Goal: Task Accomplishment & Management: Use online tool/utility

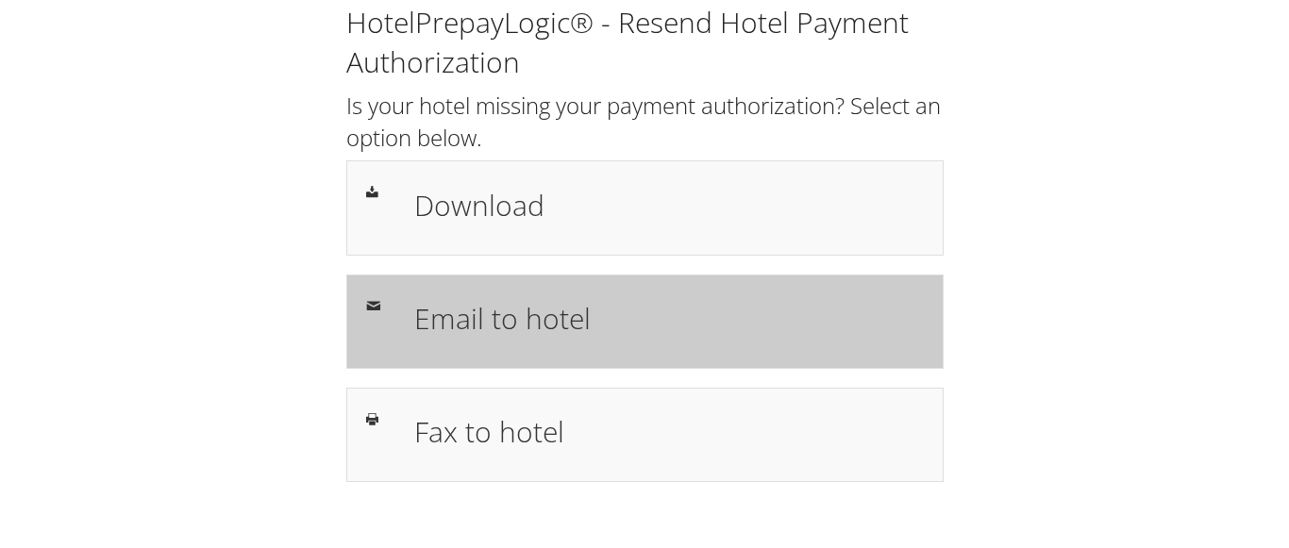
click at [475, 317] on h1 "Email to hotel" at bounding box center [668, 318] width 509 height 42
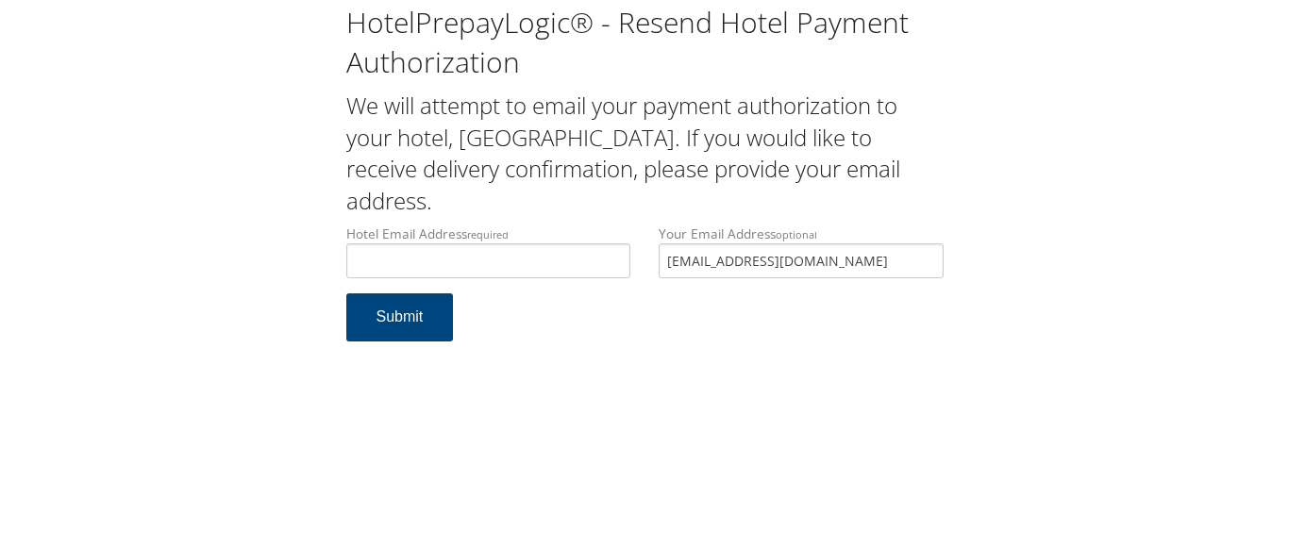
click at [441, 269] on input "Hotel Email Address required" at bounding box center [488, 260] width 285 height 35
type input "shstempephoenix@gmail.com"
click at [406, 317] on button "Submit" at bounding box center [400, 317] width 108 height 48
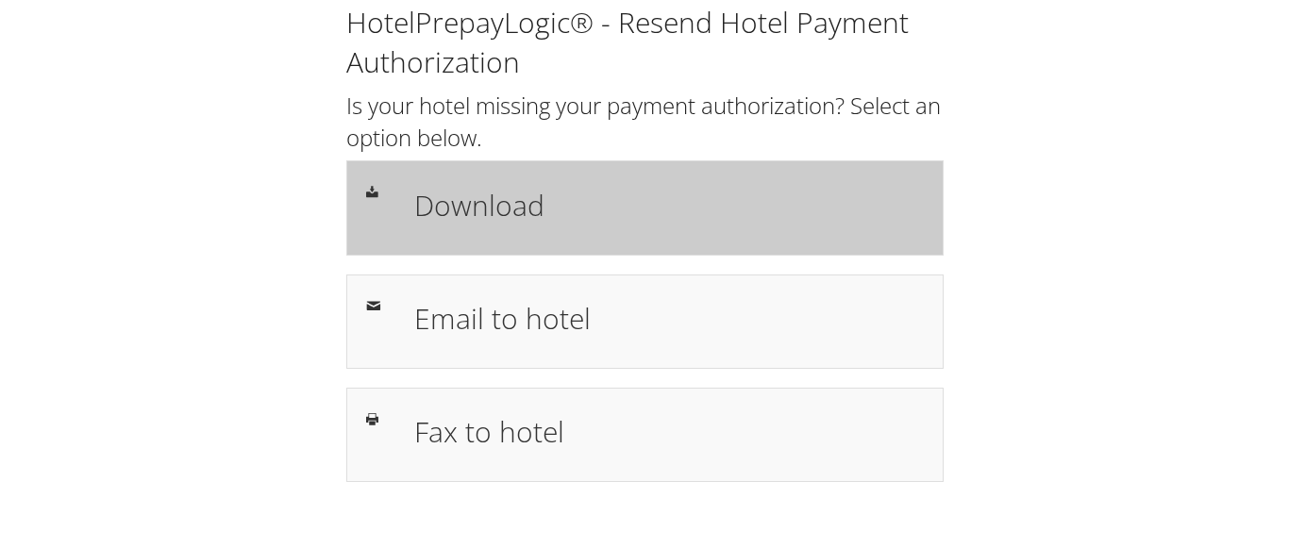
click at [482, 208] on h1 "Download" at bounding box center [668, 205] width 509 height 42
click at [473, 214] on h1 "Download" at bounding box center [668, 205] width 509 height 42
click at [508, 210] on h1 "Download" at bounding box center [668, 205] width 509 height 42
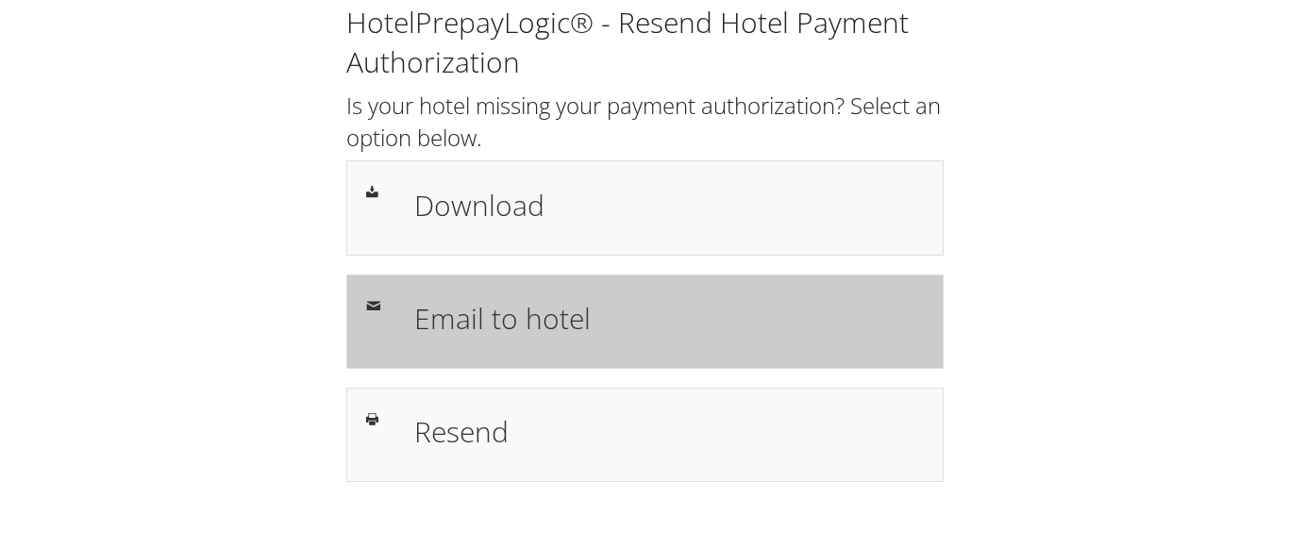
click at [523, 327] on h1 "Email to hotel" at bounding box center [668, 318] width 509 height 42
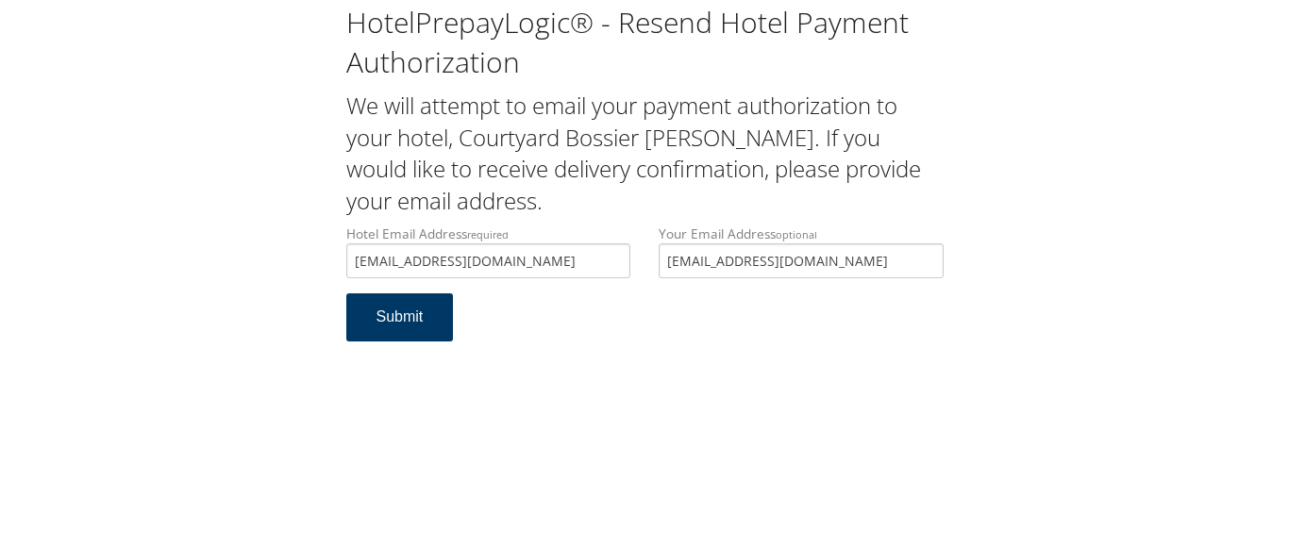
type input "[EMAIL_ADDRESS][DOMAIN_NAME]"
click at [409, 325] on button "Submit" at bounding box center [400, 317] width 108 height 48
click at [402, 319] on button "Submit" at bounding box center [400, 317] width 108 height 48
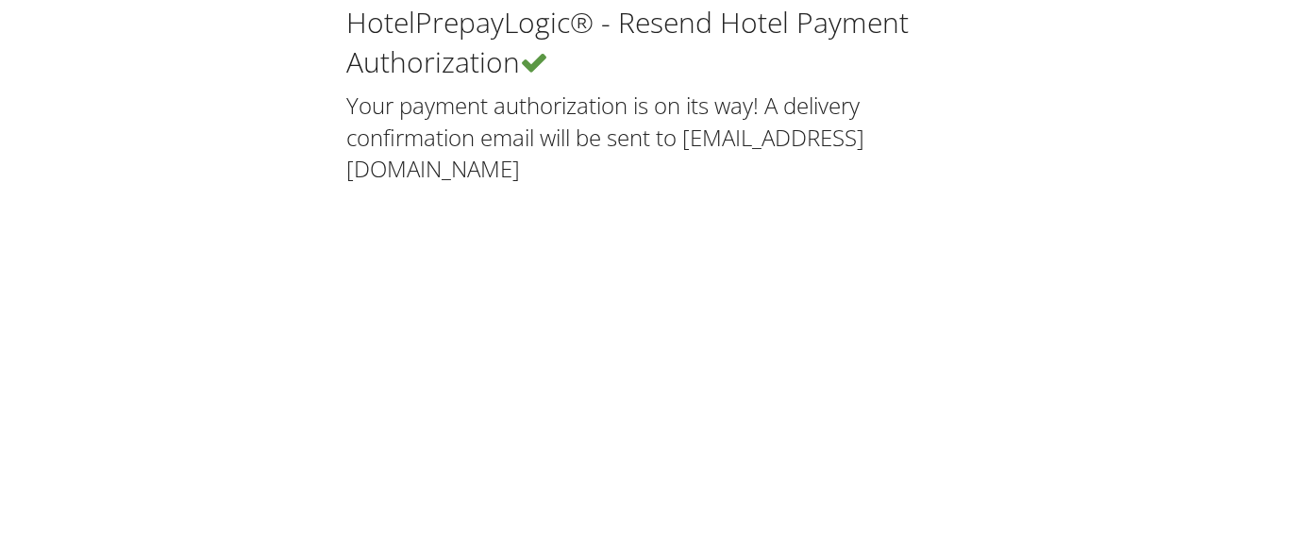
drag, startPoint x: 1014, startPoint y: 314, endPoint x: 975, endPoint y: 306, distance: 40.5
click at [1014, 314] on div "HotelPrepayLogic® - Resend Hotel Payment Authorization Your payment authorizati…" at bounding box center [644, 274] width 1289 height 548
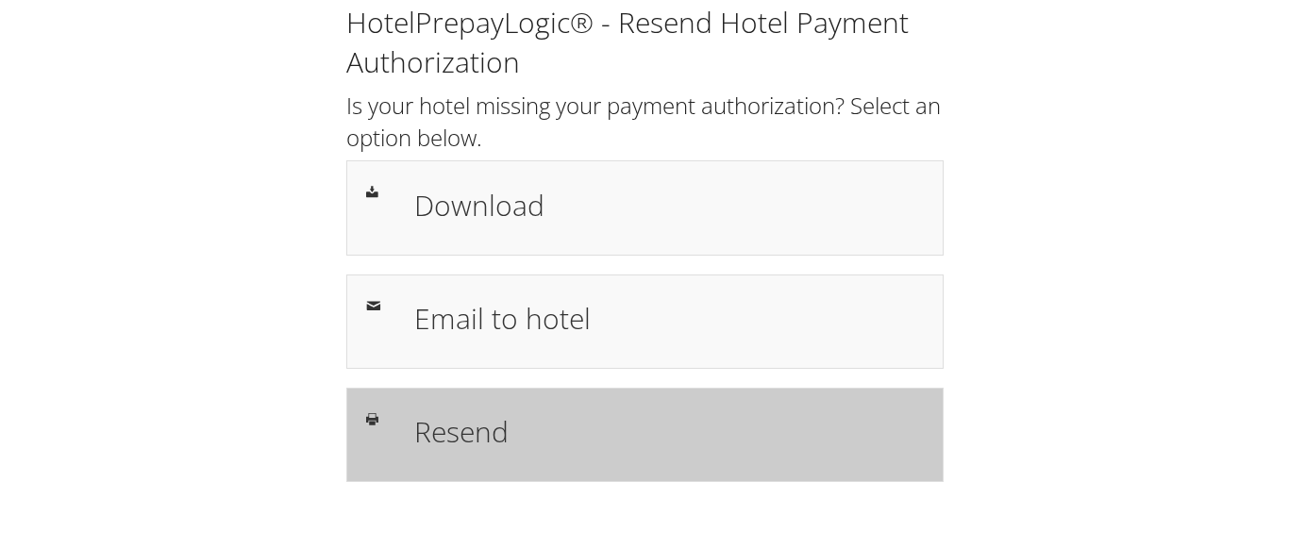
click at [469, 442] on h1 "Resend" at bounding box center [668, 432] width 509 height 42
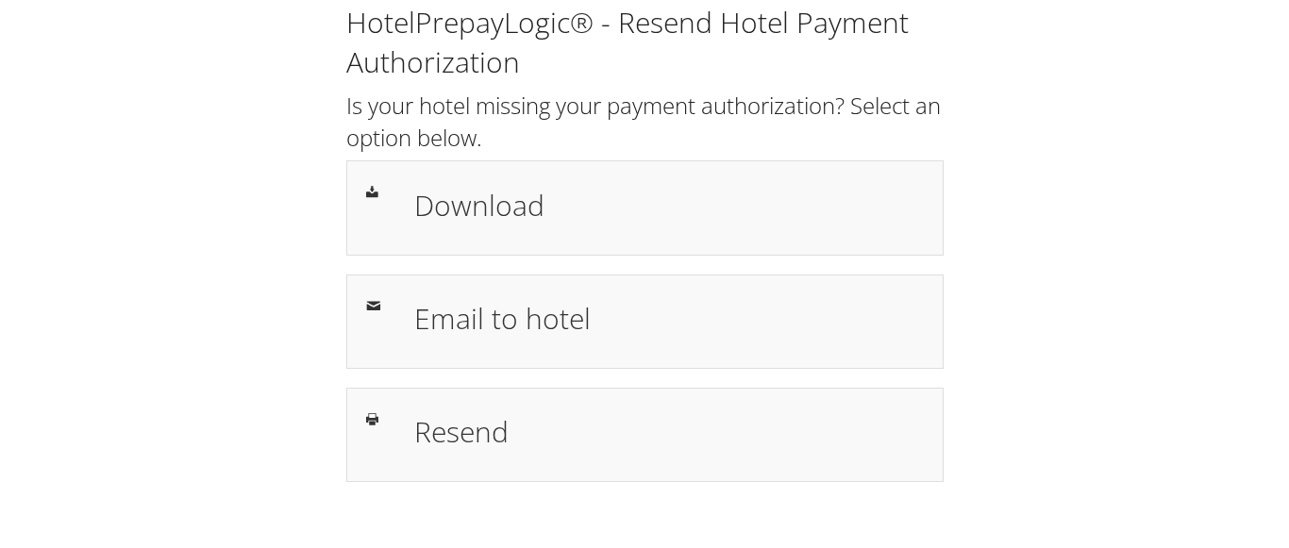
click at [1069, 120] on div "HotelPrepayLogic® - Resend Hotel Payment Authorization Is your hotel missing yo…" at bounding box center [644, 250] width 1251 height 501
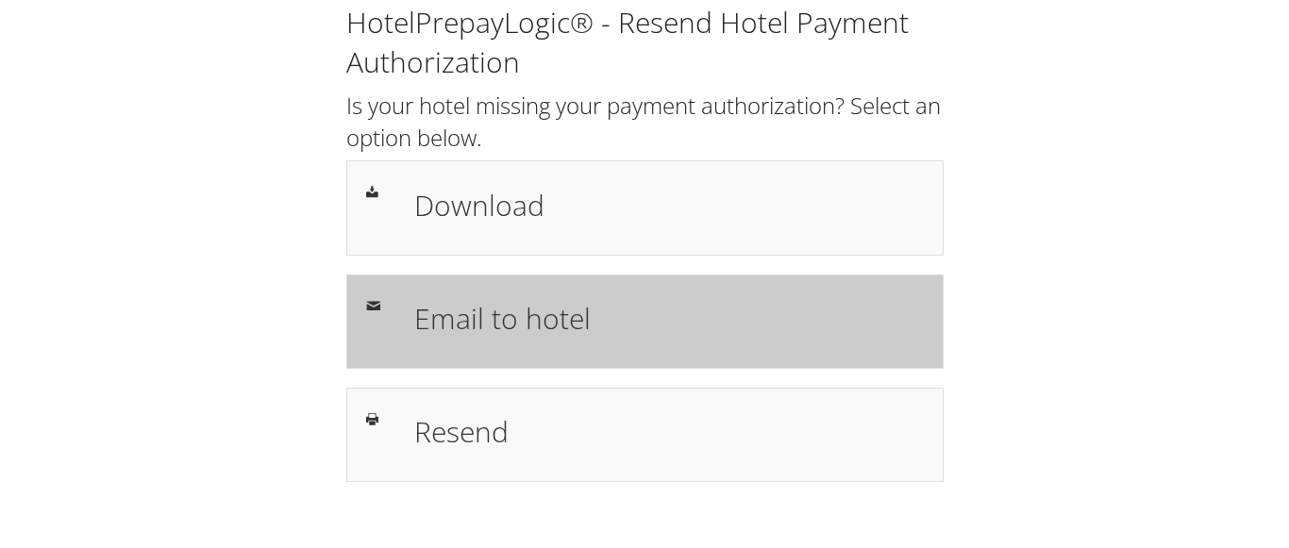
click at [533, 326] on h1 "Email to hotel" at bounding box center [668, 318] width 509 height 42
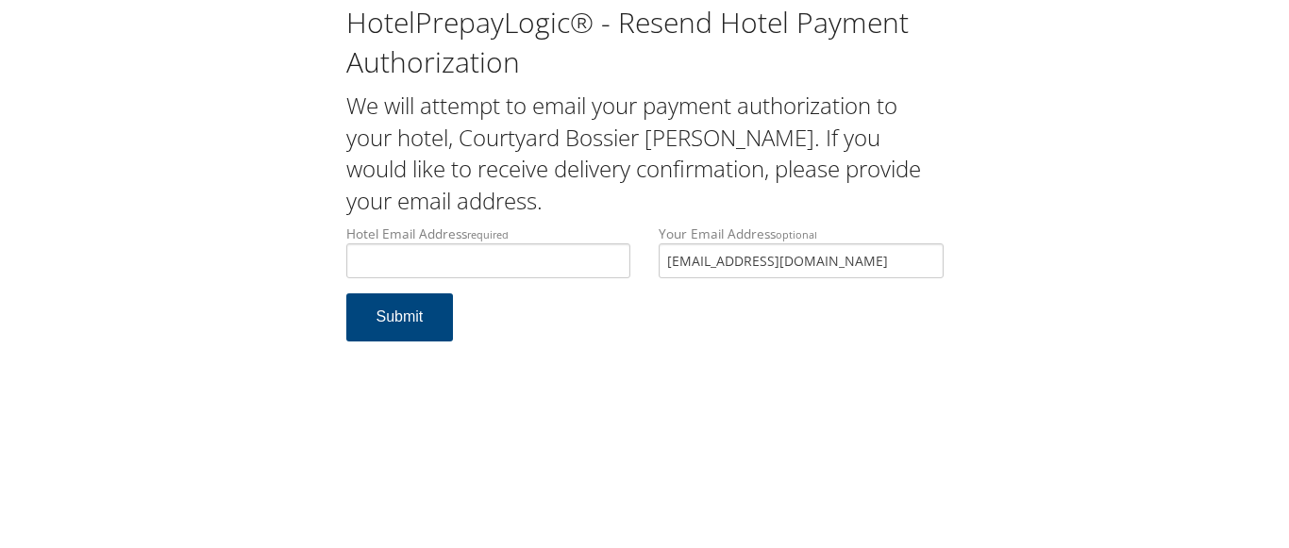
click at [1115, 285] on div "HotelPrepayLogic® - Resend Hotel Payment Authorization We will attempt to email…" at bounding box center [644, 180] width 1251 height 360
click at [489, 260] on input "Hotel Email Address required" at bounding box center [488, 260] width 285 height 35
paste input "[EMAIL_ADDRESS][DOMAIN_NAME]"
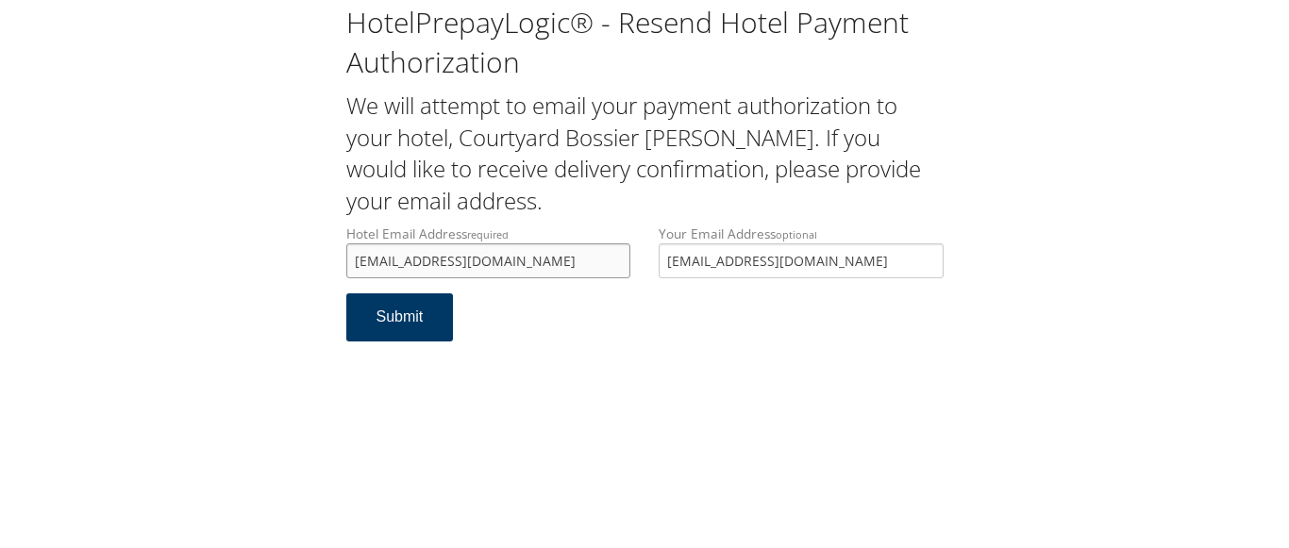
type input "[EMAIL_ADDRESS][DOMAIN_NAME]"
click at [410, 322] on button "Submit" at bounding box center [400, 317] width 108 height 48
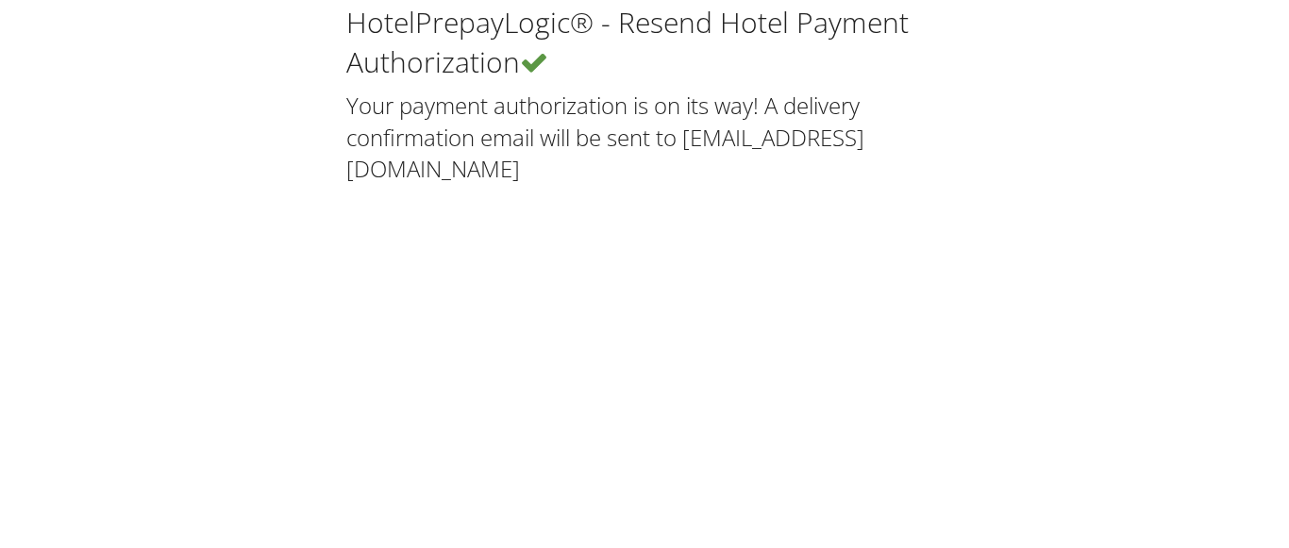
click at [405, 292] on div "HotelPrepayLogic® - Resend Hotel Payment Authorization Your payment authorizati…" at bounding box center [644, 274] width 1289 height 548
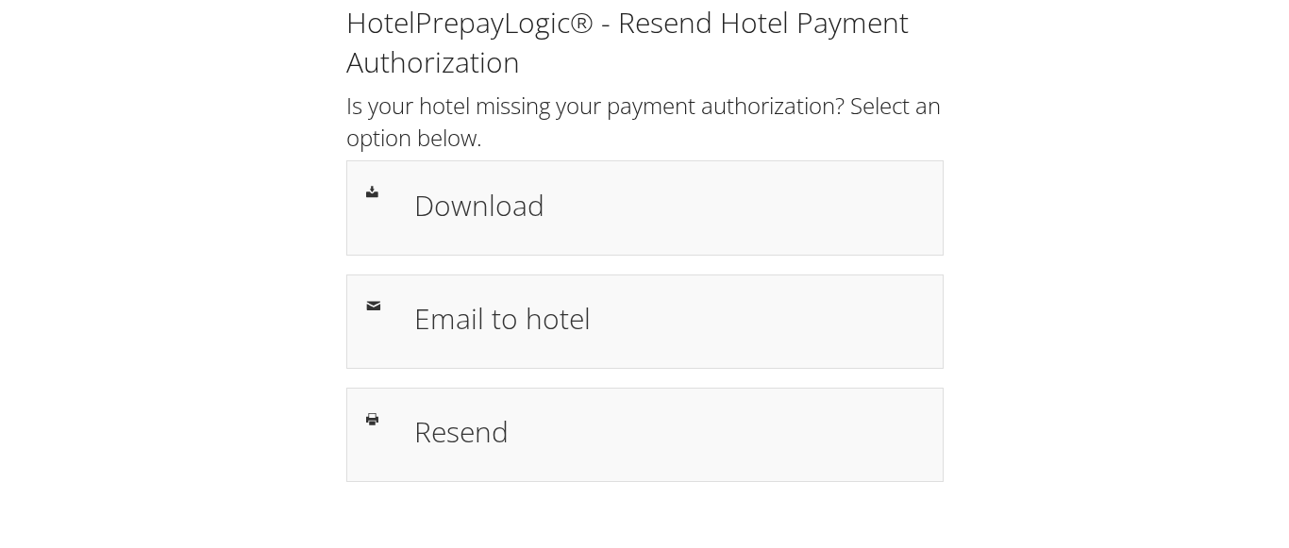
drag, startPoint x: 979, startPoint y: 107, endPoint x: 971, endPoint y: 30, distance: 76.8
click at [980, 106] on div "HotelPrepayLogic® - Resend Hotel Payment Authorization Is your hotel missing yo…" at bounding box center [644, 250] width 1251 height 501
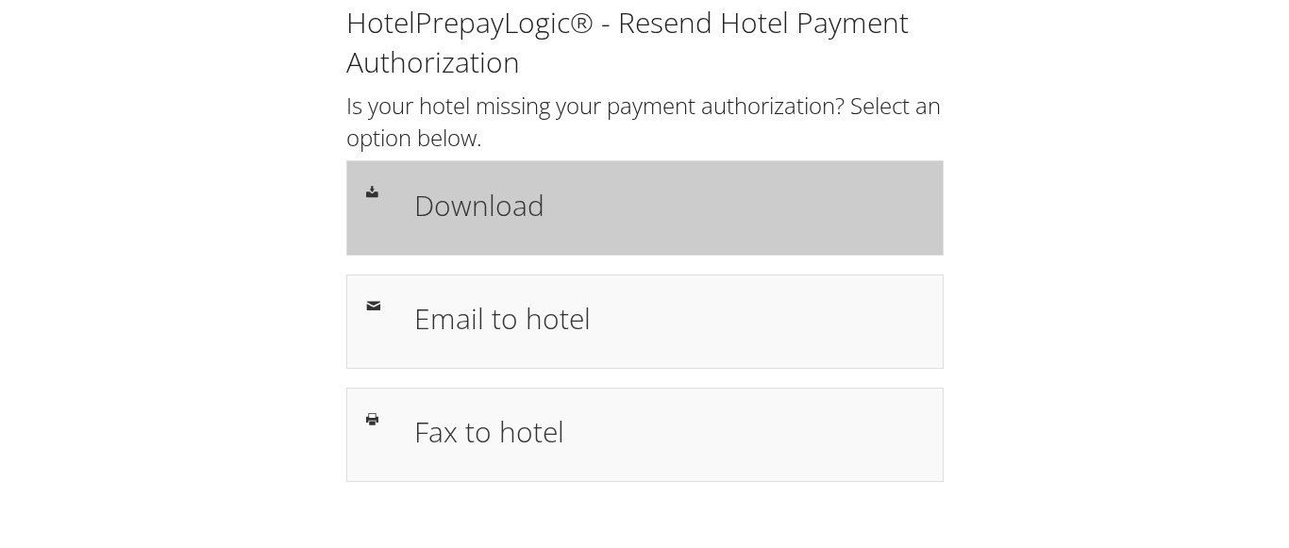
click at [505, 203] on h1 "Download" at bounding box center [668, 205] width 509 height 42
click at [477, 208] on h1 "Download" at bounding box center [668, 205] width 509 height 42
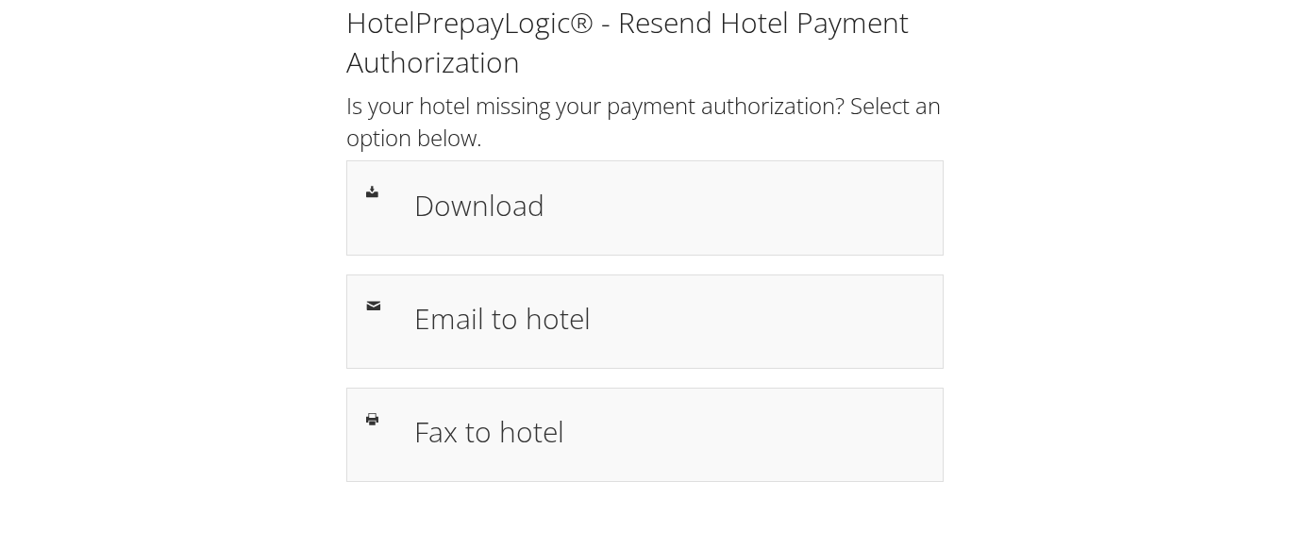
click at [446, 203] on h1 "Download" at bounding box center [668, 205] width 509 height 42
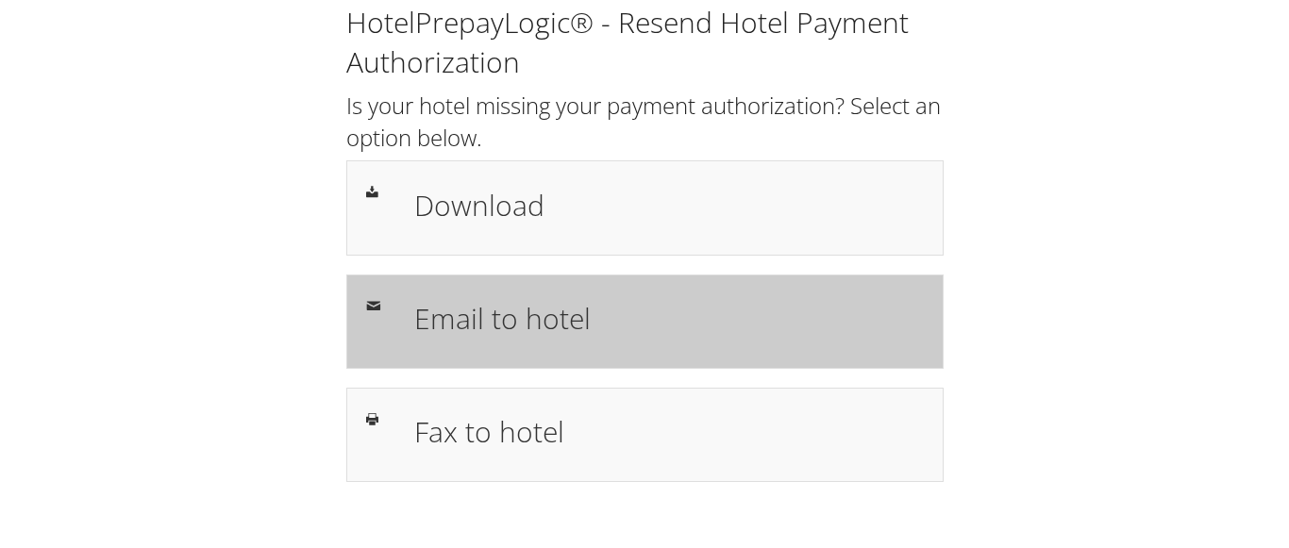
click at [484, 319] on h1 "Email to hotel" at bounding box center [668, 318] width 509 height 42
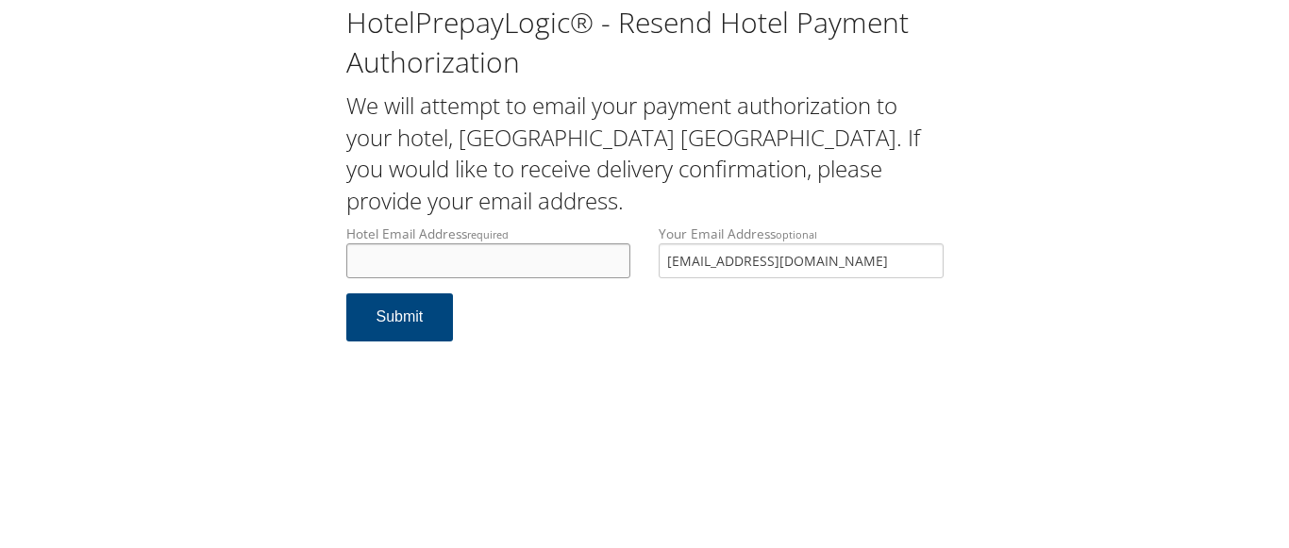
click at [457, 264] on input "Hotel Email Address required" at bounding box center [488, 260] width 285 height 35
paste input "[EMAIL_ADDRESS][DOMAIN_NAME]"
type input "[EMAIL_ADDRESS][DOMAIN_NAME]"
drag, startPoint x: 806, startPoint y: 258, endPoint x: 310, endPoint y: 238, distance: 495.8
click at [310, 238] on div "HotelPrepayLogic® - Resend Hotel Payment Authorization We will attempt to email…" at bounding box center [644, 180] width 1251 height 360
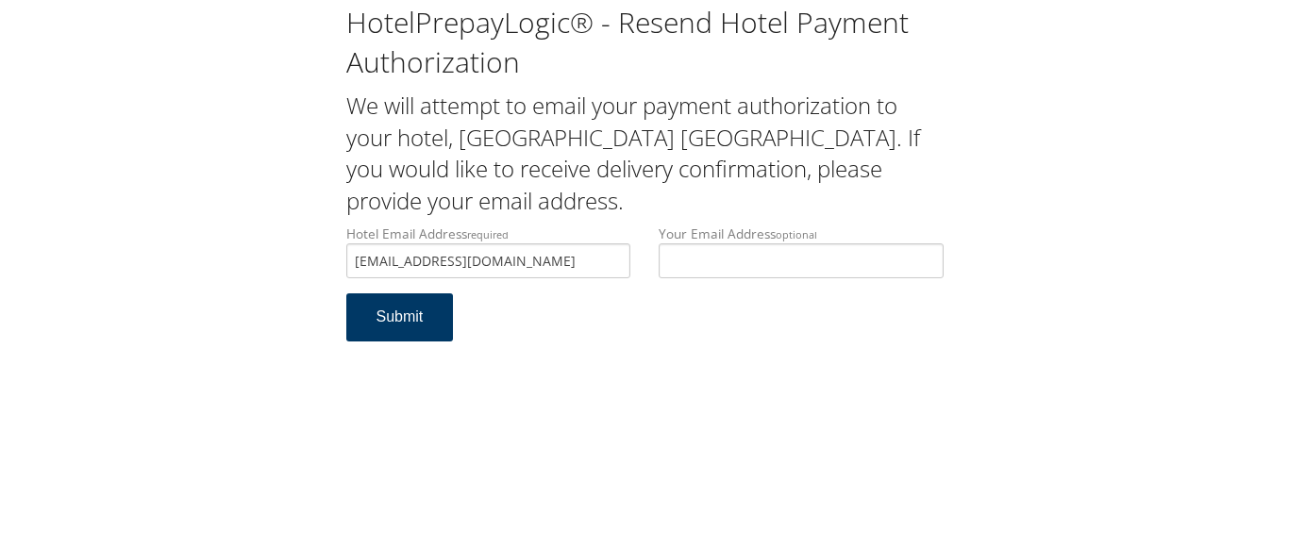
click at [397, 322] on button "Submit" at bounding box center [400, 317] width 108 height 48
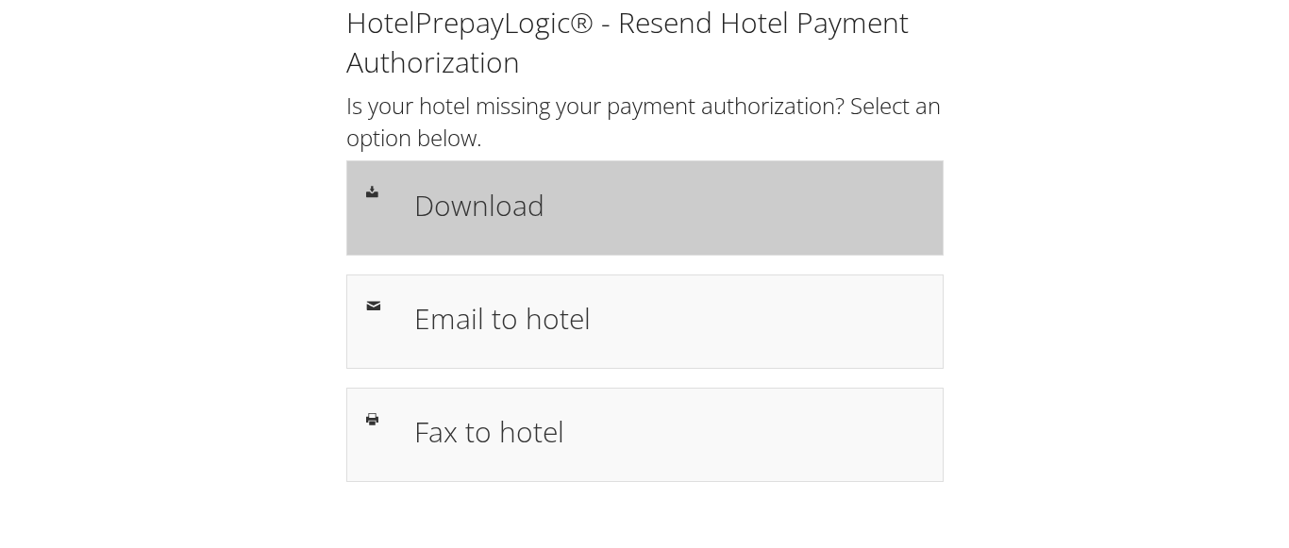
click at [482, 205] on h1 "Download" at bounding box center [668, 205] width 509 height 42
